Goal: Information Seeking & Learning: Learn about a topic

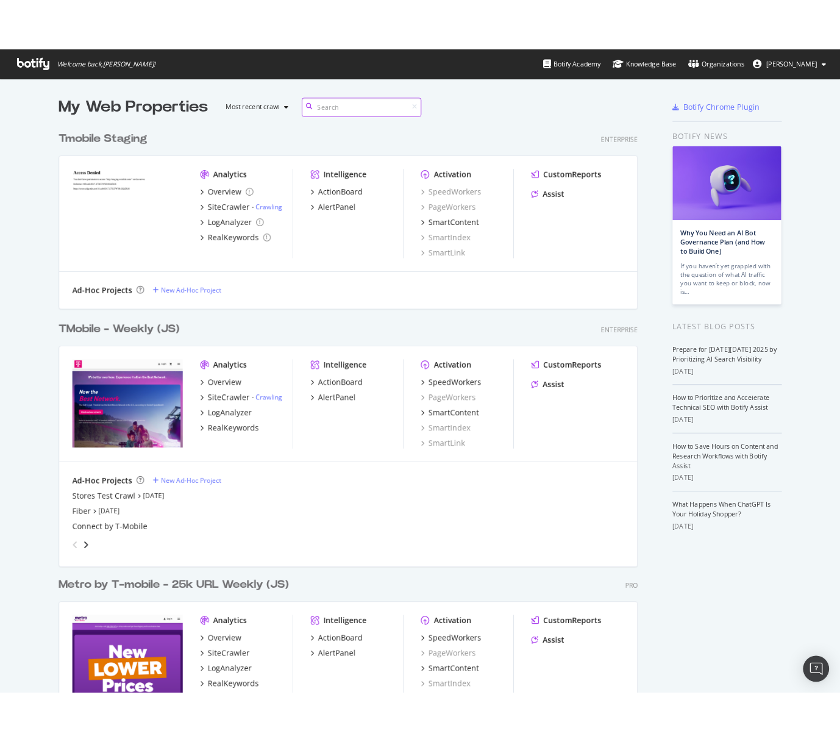
scroll to position [991, 650]
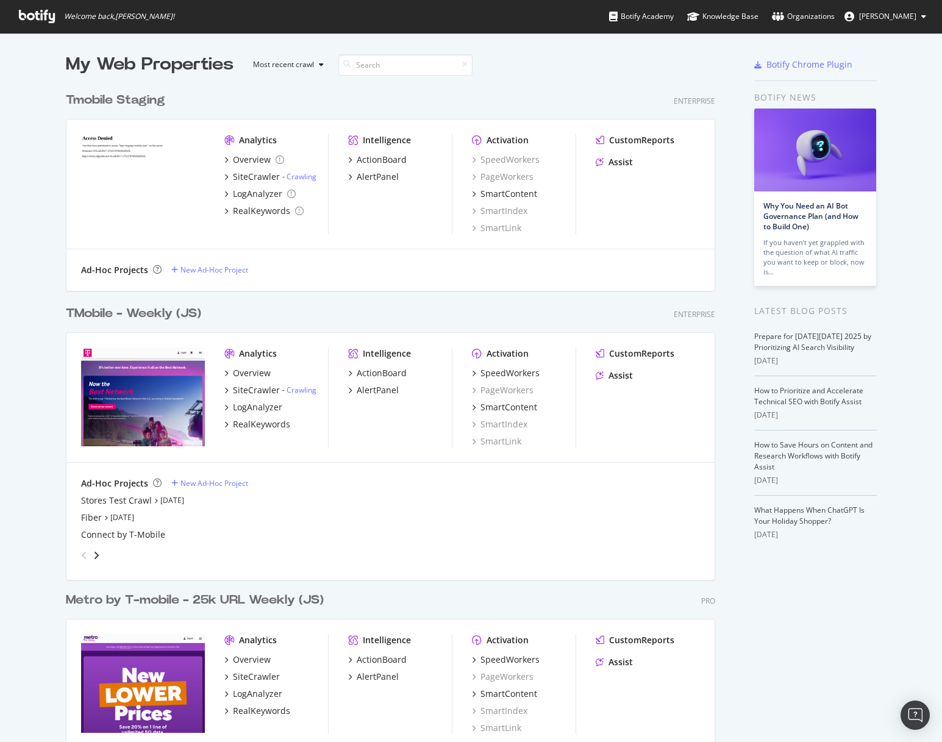
click at [112, 313] on div "TMobile - Weekly (JS)" at bounding box center [133, 314] width 135 height 18
drag, startPoint x: 51, startPoint y: 662, endPoint x: 1, endPoint y: 525, distance: 145.8
click at [2, 525] on div "My Web Properties Most recent crawl Tmobile Staging Enterprise Analytics Overvi…" at bounding box center [471, 564] width 942 height 1063
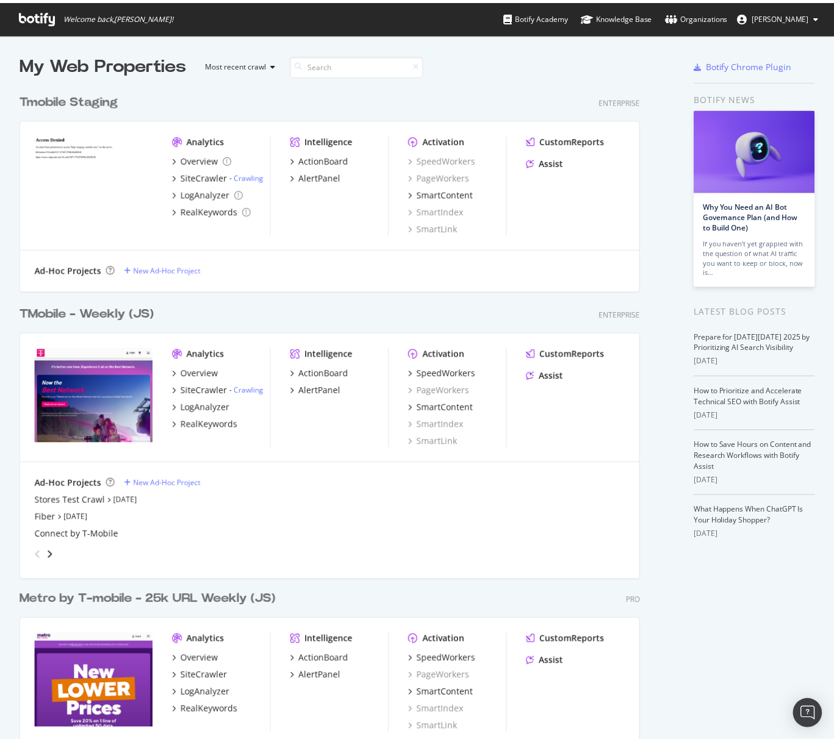
scroll to position [733, 815]
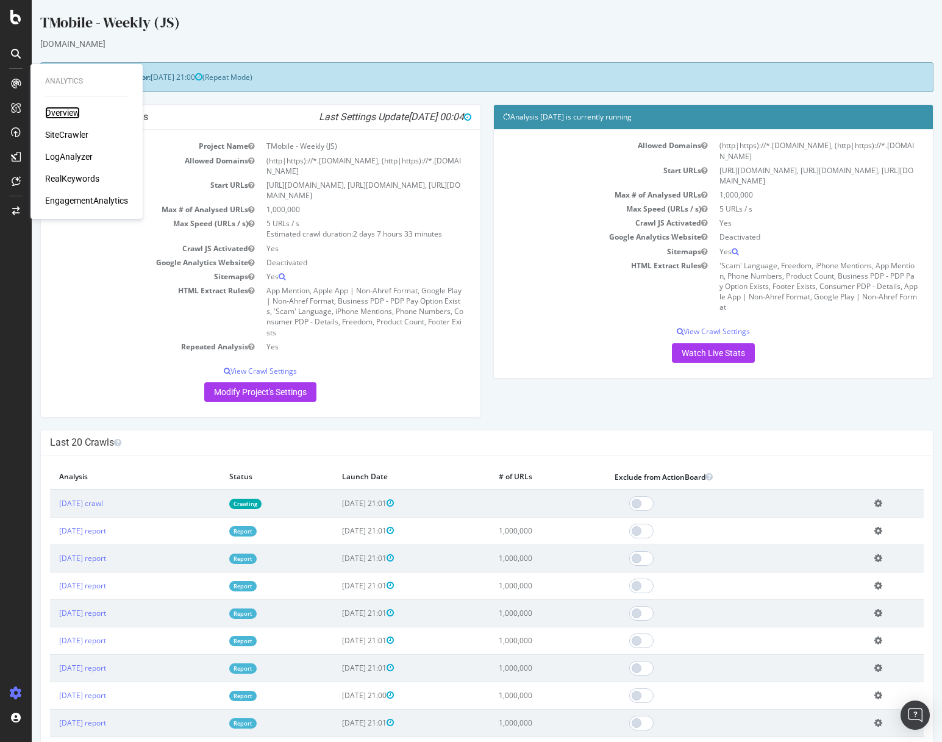
click at [71, 113] on div "Overview" at bounding box center [62, 113] width 35 height 12
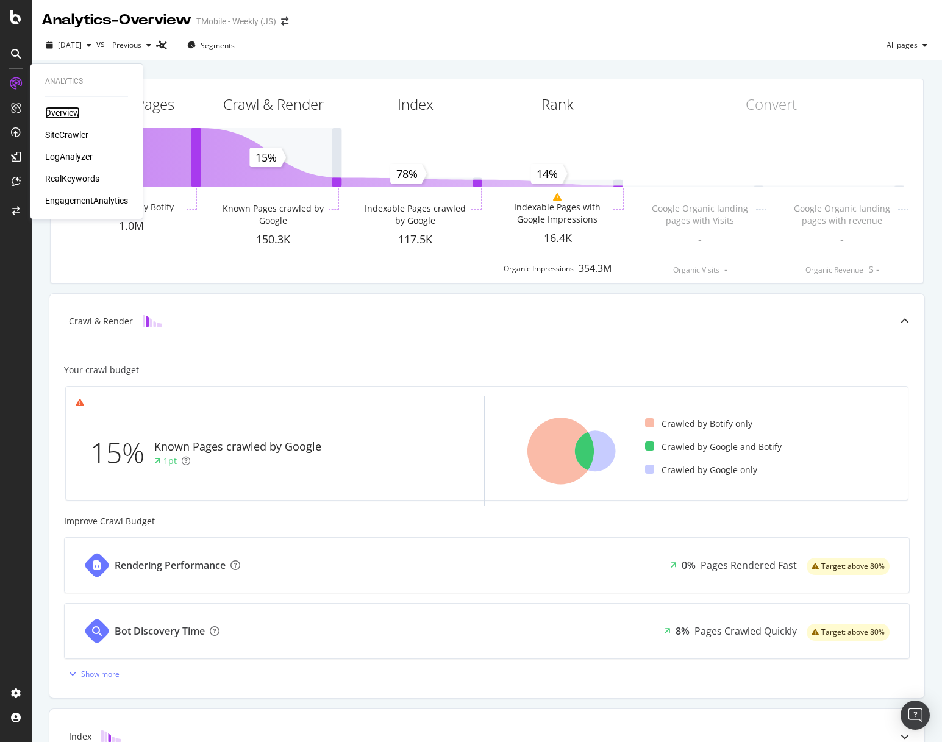
click at [62, 112] on div "Overview" at bounding box center [62, 113] width 35 height 12
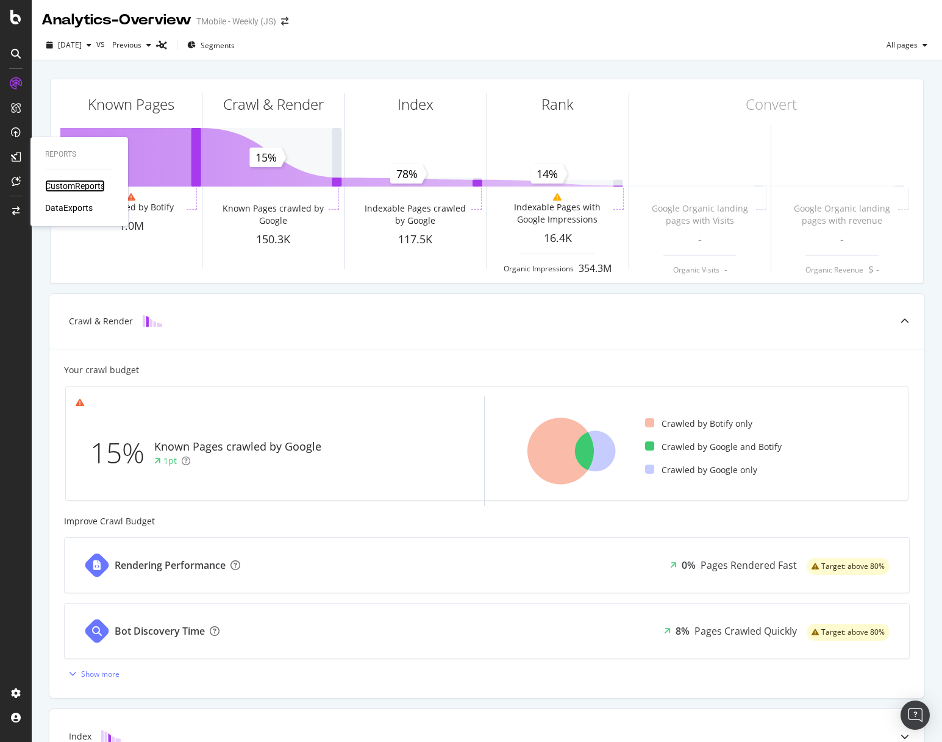
click at [66, 187] on div "CustomReports" at bounding box center [75, 186] width 60 height 12
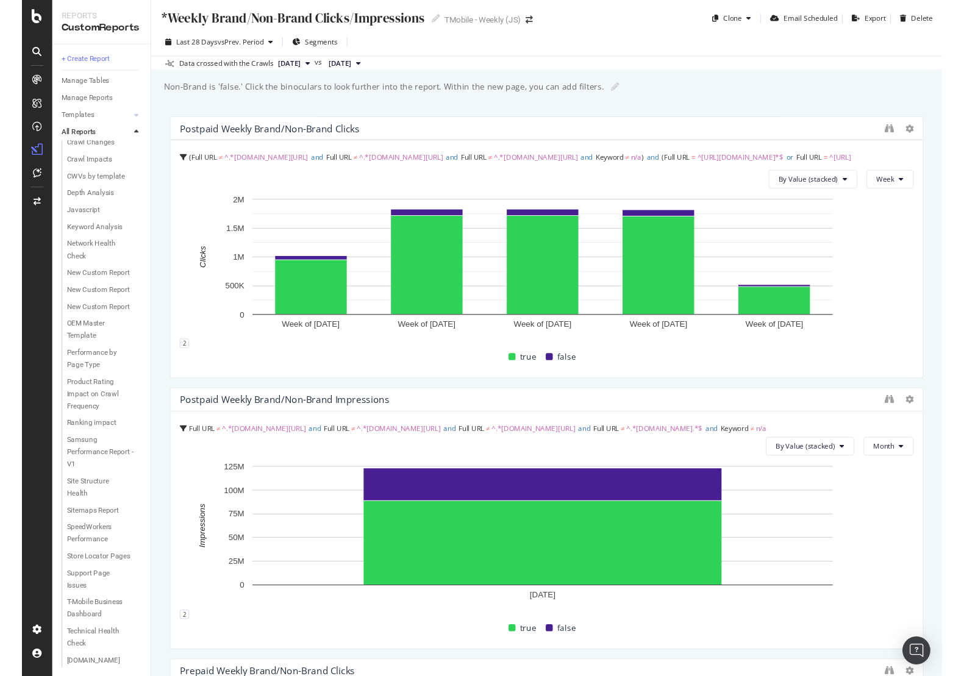
scroll to position [532, 0]
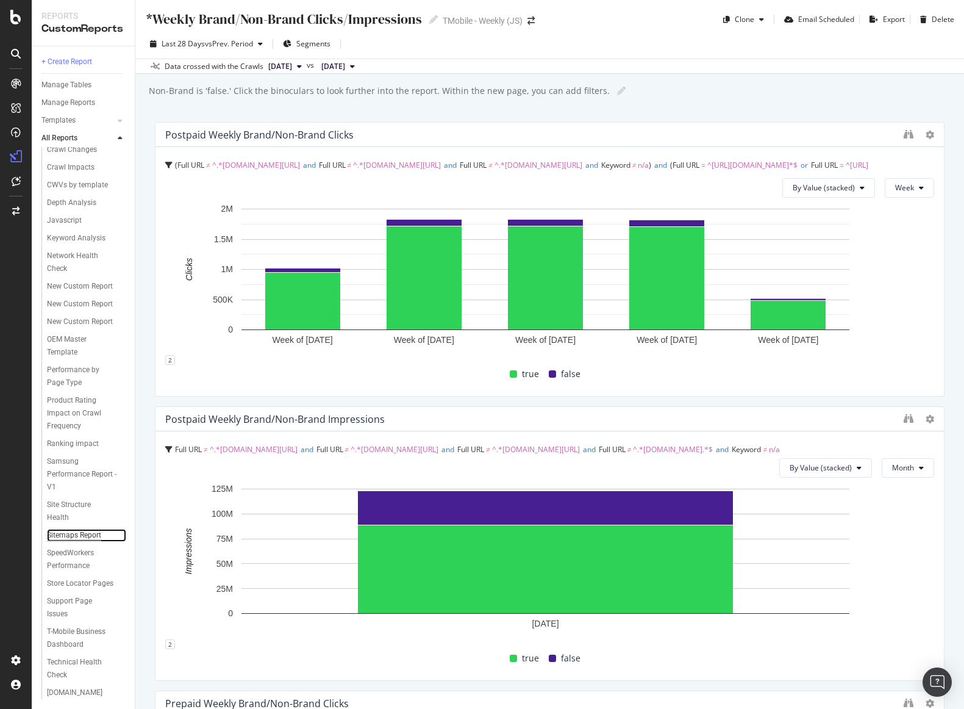
click at [88, 529] on div "Sitemaps Report" at bounding box center [74, 535] width 54 height 13
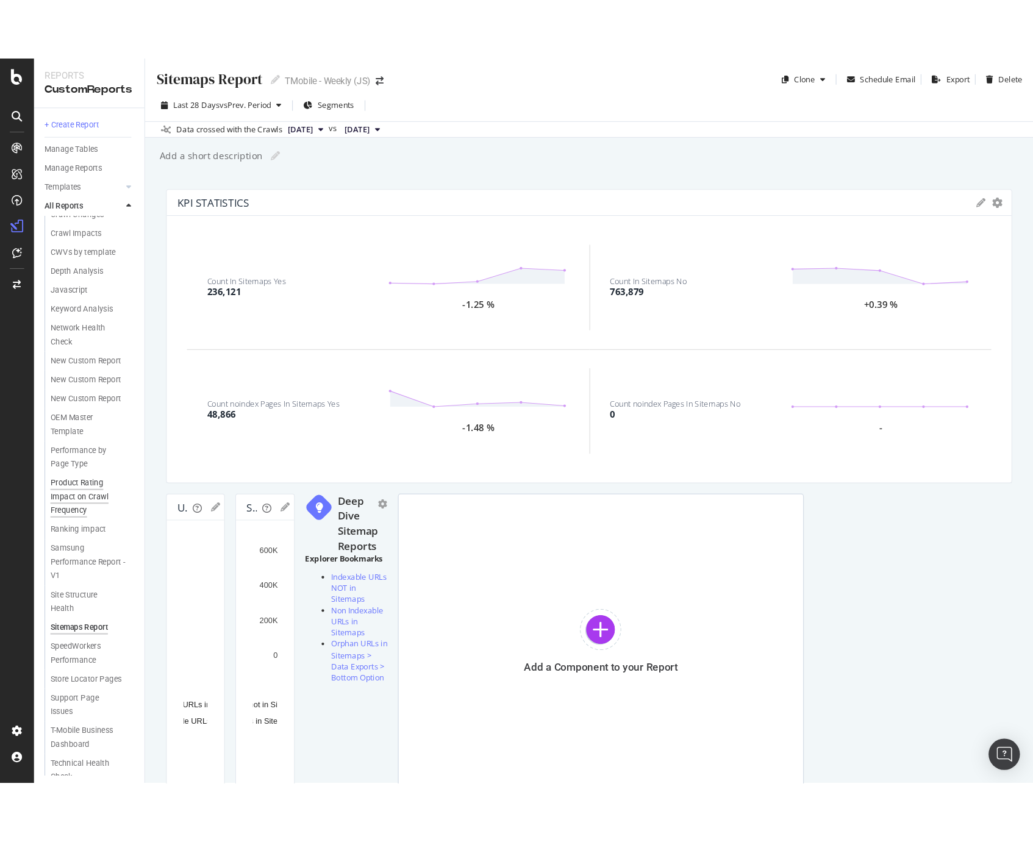
scroll to position [565, 0]
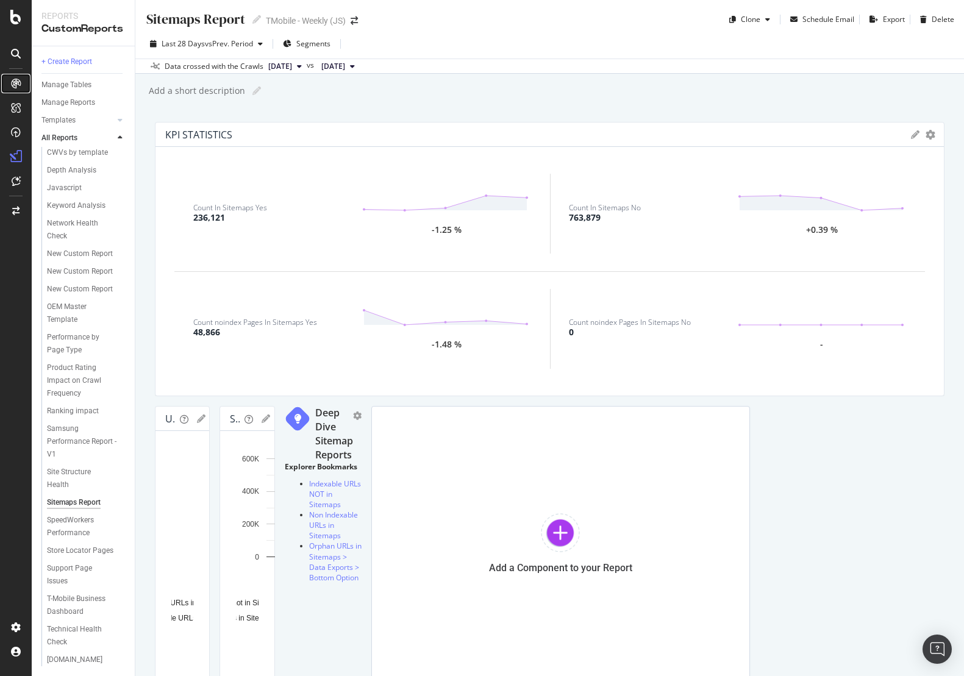
click at [18, 86] on icon at bounding box center [16, 84] width 10 height 10
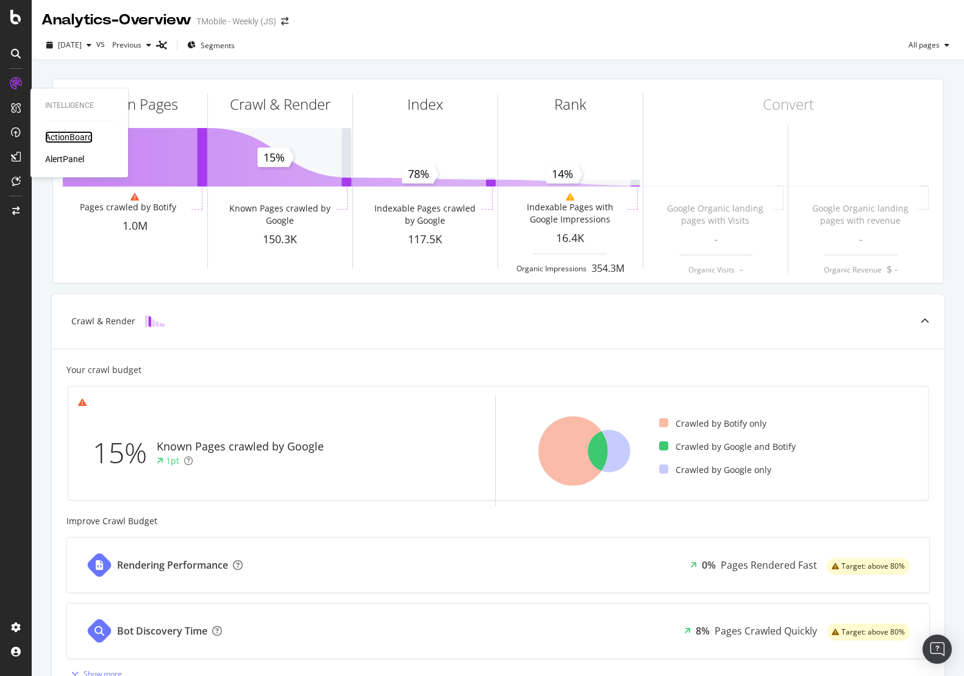
click at [68, 138] on div "ActionBoard" at bounding box center [69, 137] width 48 height 12
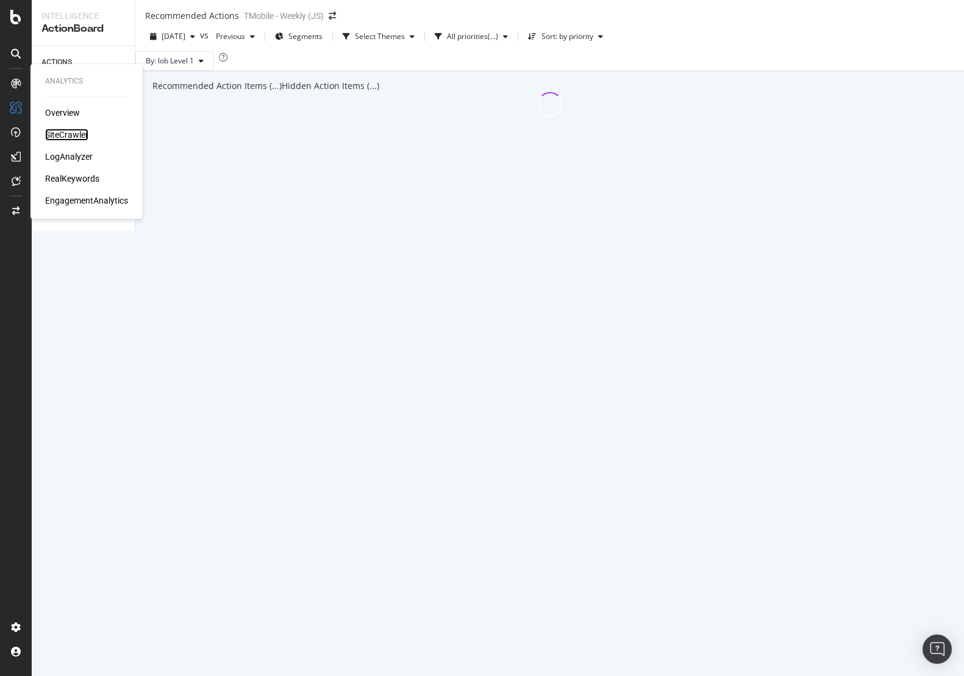
click at [68, 130] on div "SiteCrawler" at bounding box center [66, 135] width 43 height 12
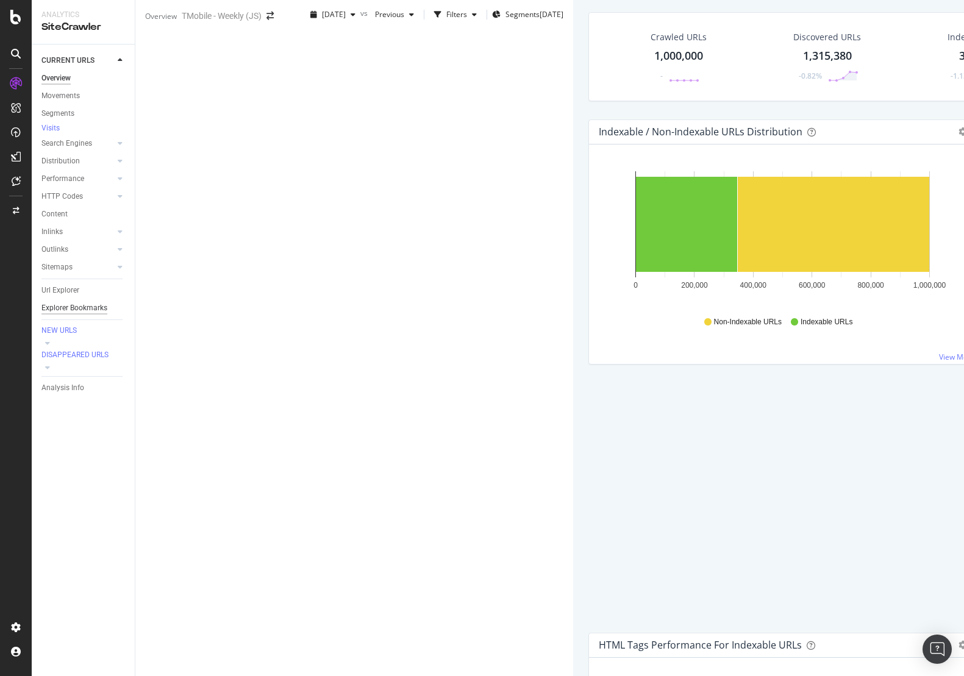
click at [70, 313] on div "Explorer Bookmarks" at bounding box center [74, 308] width 66 height 13
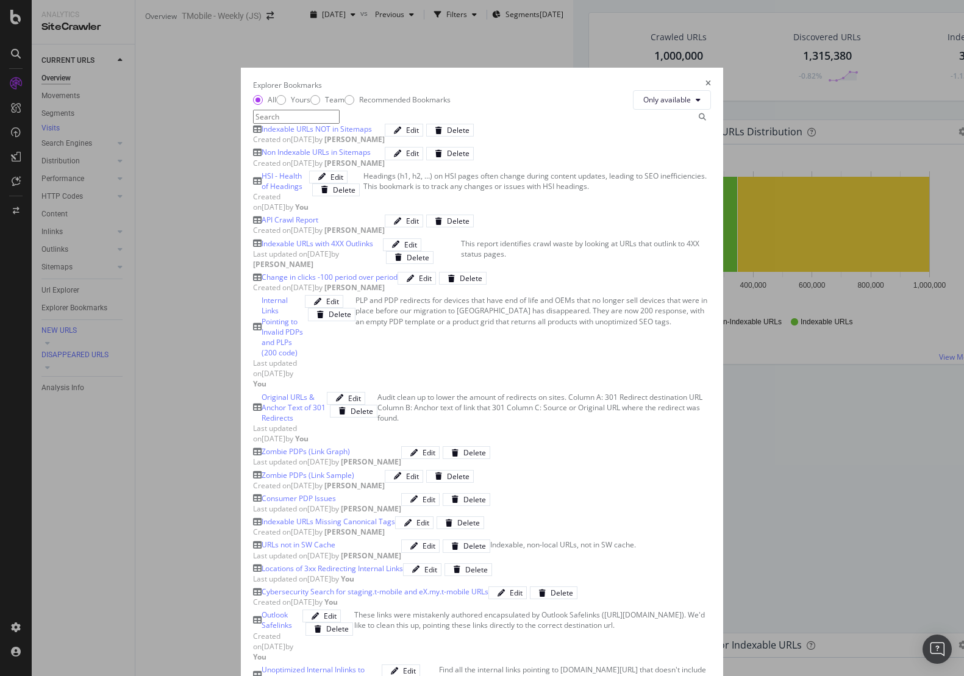
click at [262, 157] on div "Non Indexable URLs in Sitemaps" at bounding box center [316, 152] width 109 height 10
